Goal: Navigation & Orientation: Find specific page/section

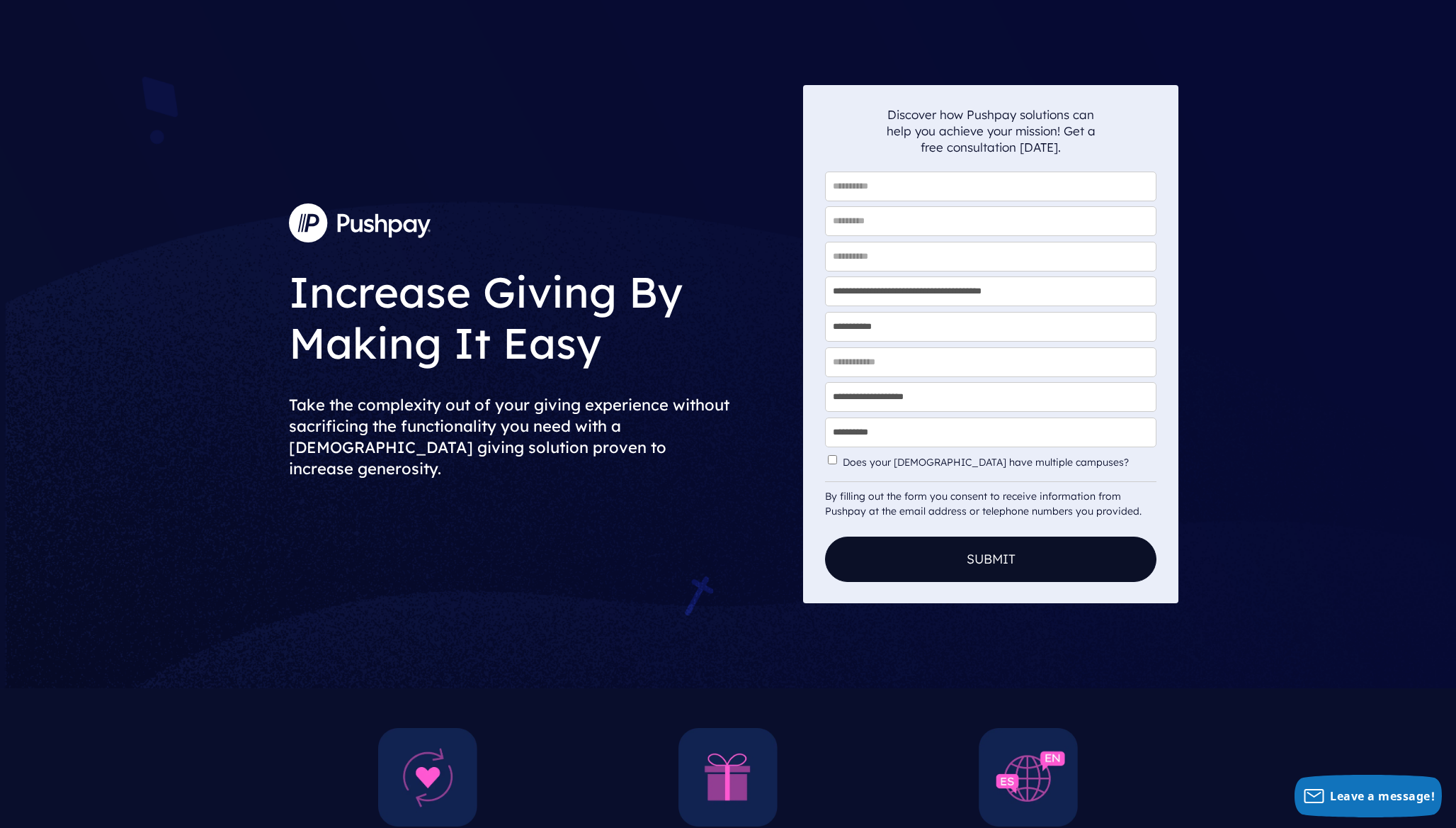
click at [581, 247] on p at bounding box center [541, 222] width 503 height 50
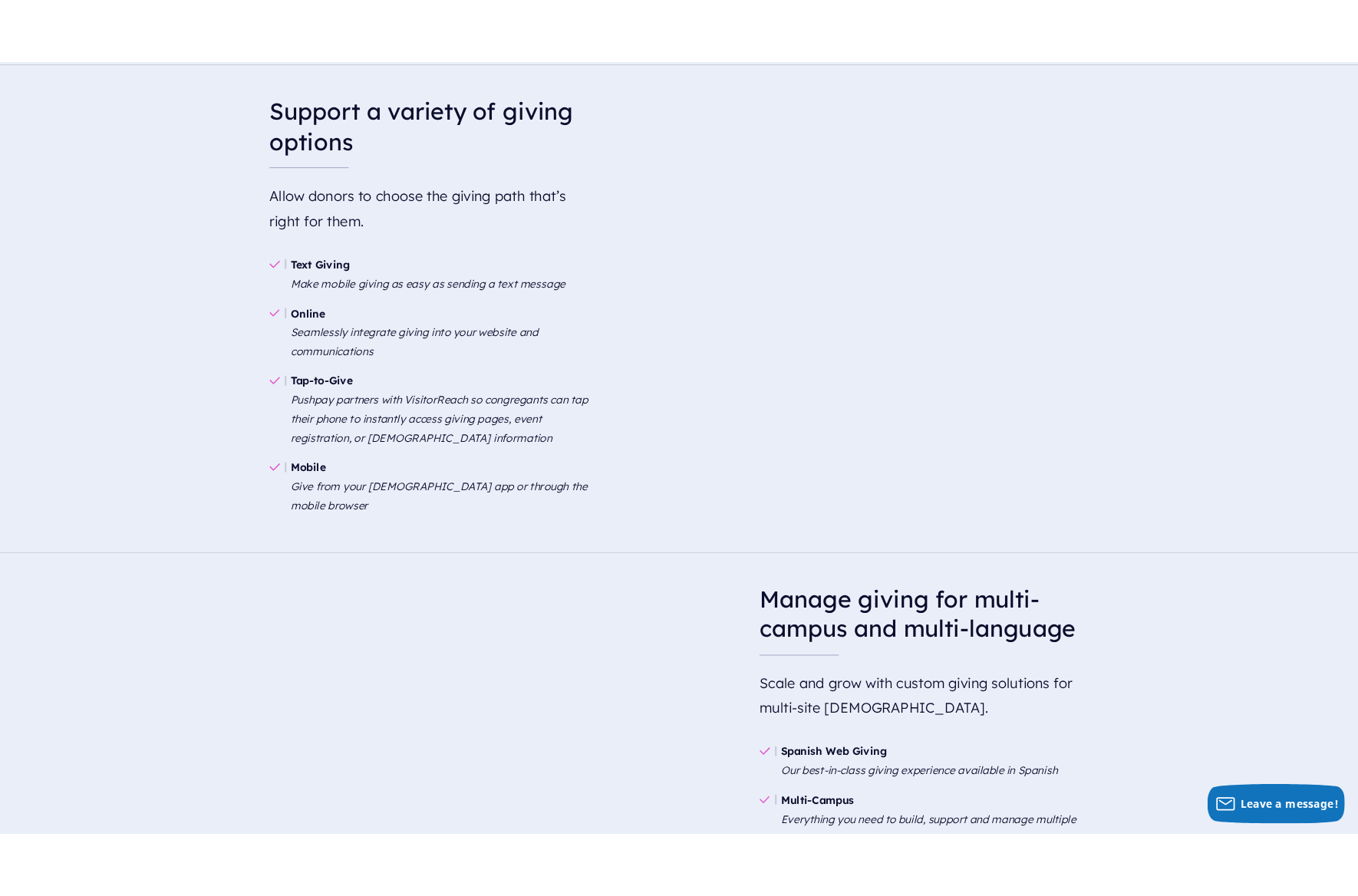
scroll to position [2633, 0]
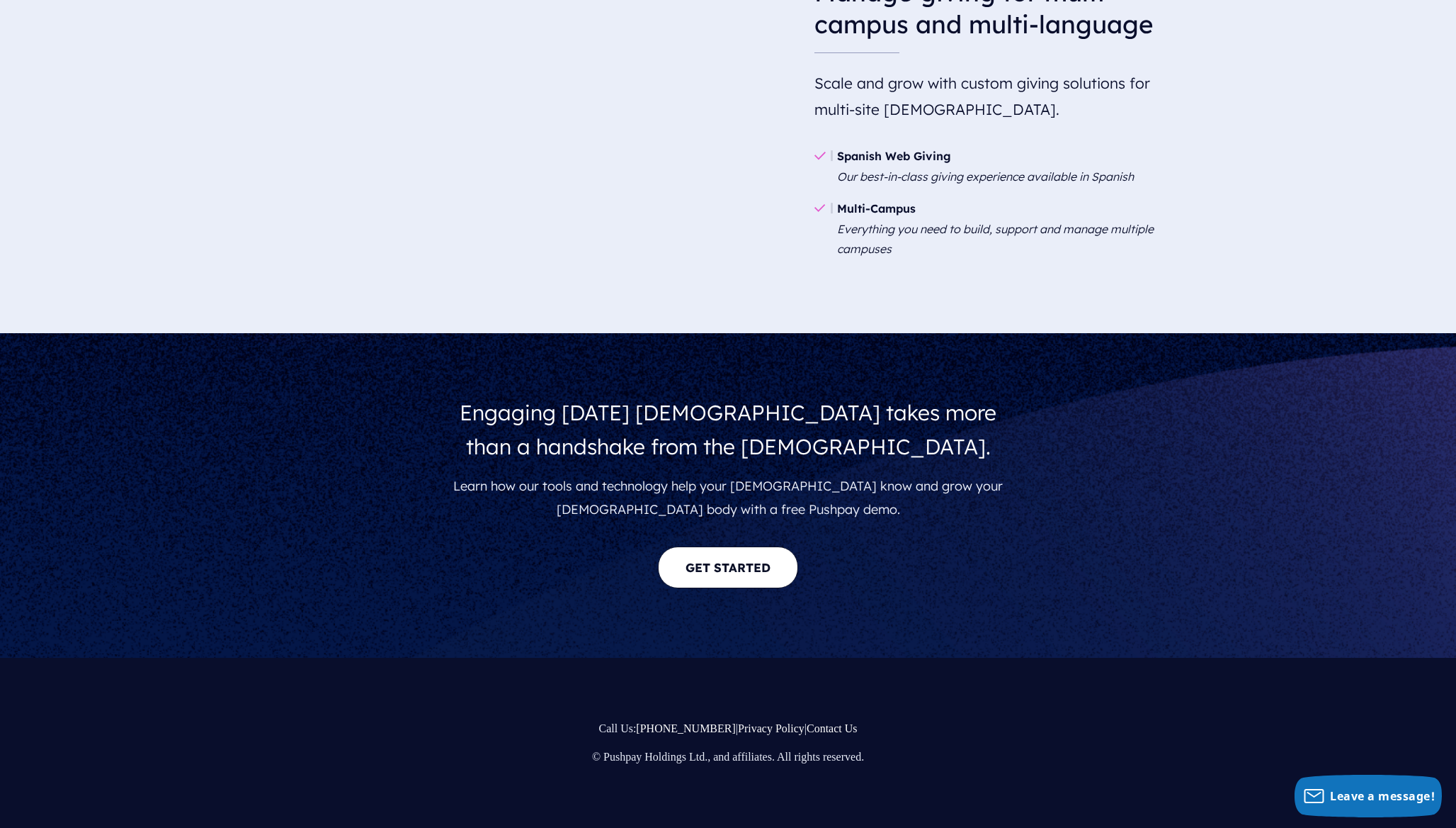
click at [348, 400] on div "Engaging today’s church takes more than a handshake from the pastor. Learn how …" at bounding box center [728, 495] width 1456 height 325
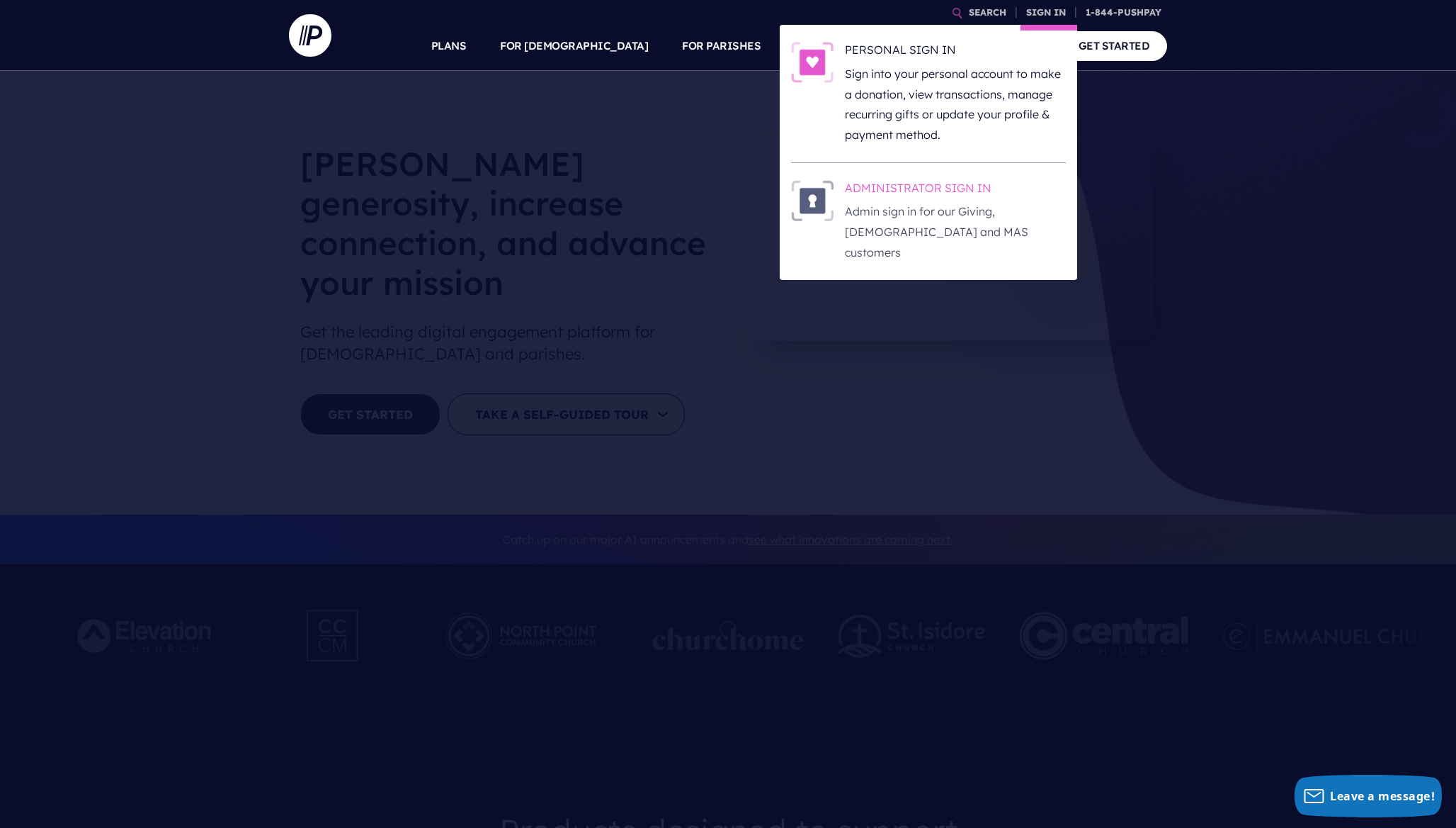
click at [931, 188] on h6 "ADMINISTRATOR SIGN IN" at bounding box center [956, 190] width 221 height 21
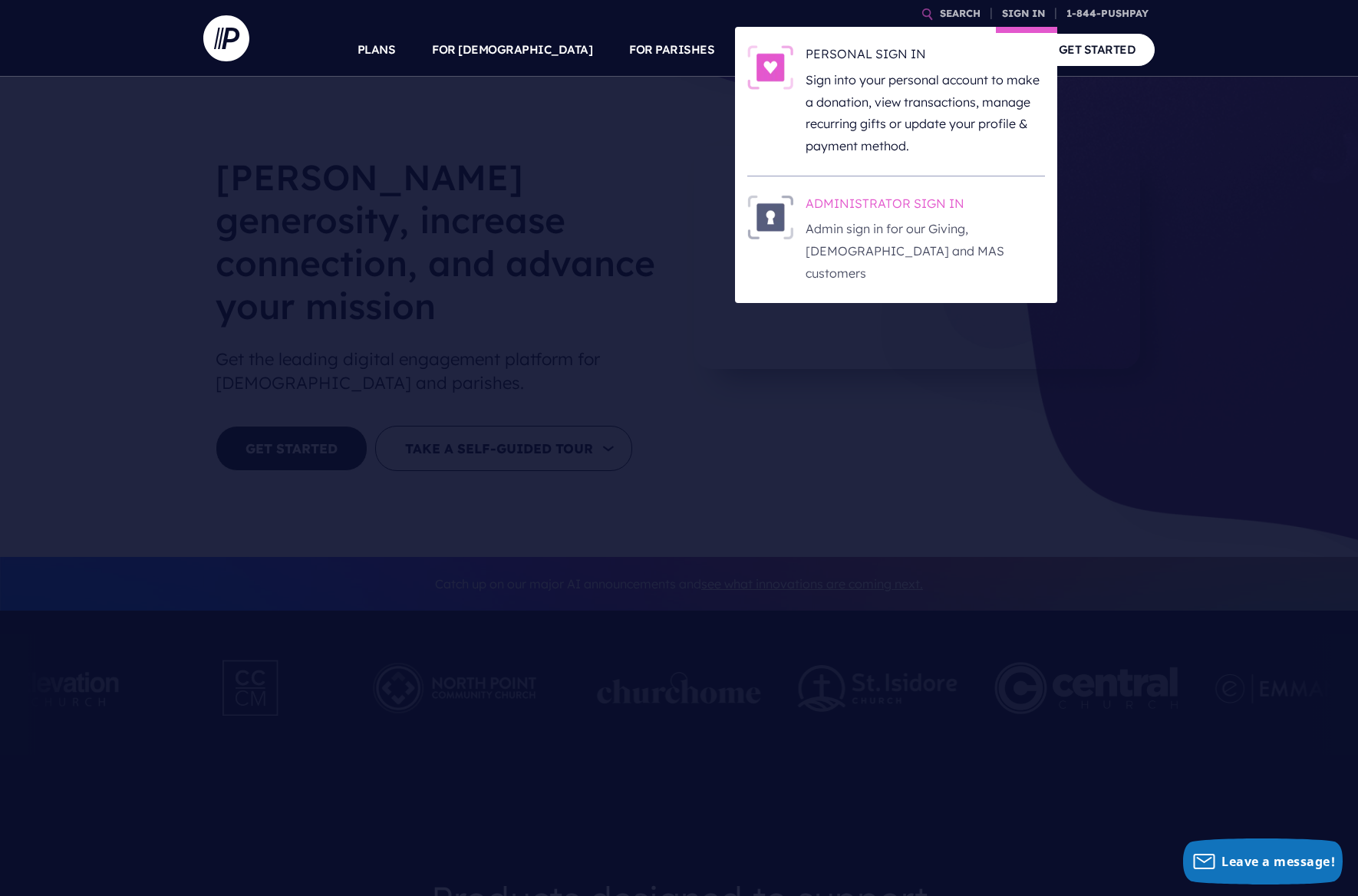
click at [880, 208] on h6 "ADMINISTRATOR SIGN IN" at bounding box center [926, 206] width 239 height 23
